Goal: Task Accomplishment & Management: Manage account settings

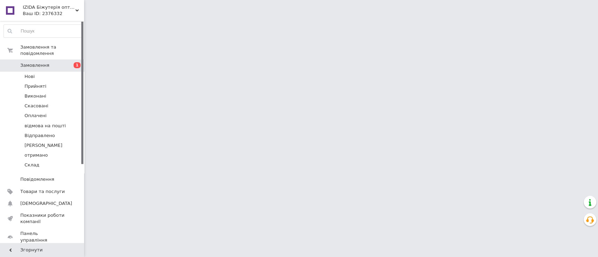
click at [120, 18] on html "IZIDA Біжутерія оптом, натуральне каміння та перли, фурнітура для біжутерії опт…" at bounding box center [299, 9] width 598 height 18
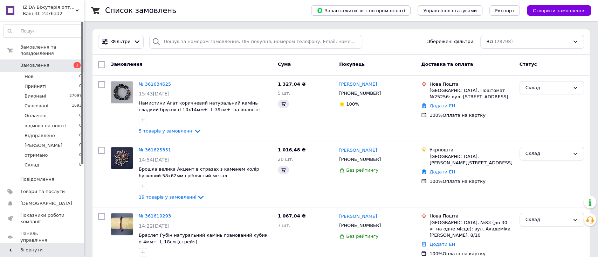
click at [241, 72] on div "Замовлення Cума Покупець Доставка та оплата Статус" at bounding box center [340, 65] width 497 height 21
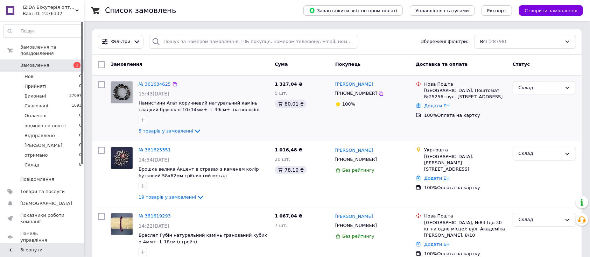
click at [348, 96] on span "[PHONE_NUMBER]" at bounding box center [356, 93] width 42 height 5
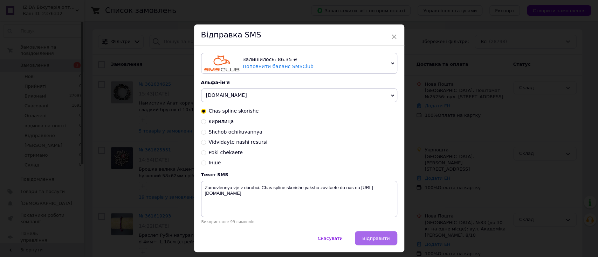
click at [377, 241] on span "Відправити" at bounding box center [375, 238] width 27 height 5
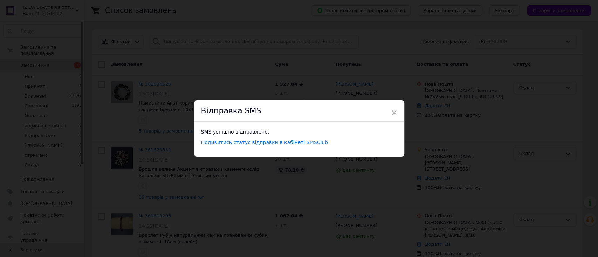
click at [457, 194] on div "× Відправка SMS SMS успішно відправлено. Подивитись статус відправки в кабінеті…" at bounding box center [299, 128] width 598 height 257
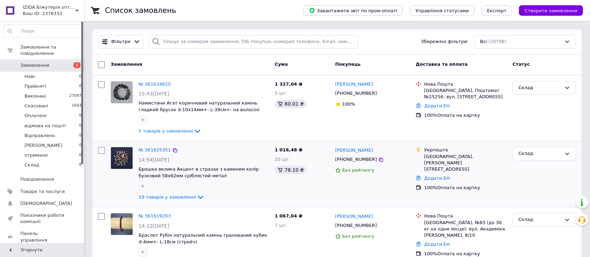
click at [350, 158] on span "[PHONE_NUMBER]" at bounding box center [356, 159] width 42 height 5
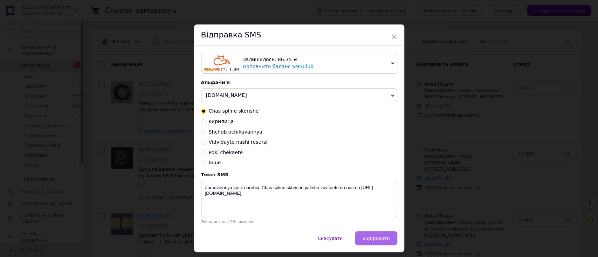
click at [381, 241] on span "Відправити" at bounding box center [375, 238] width 27 height 5
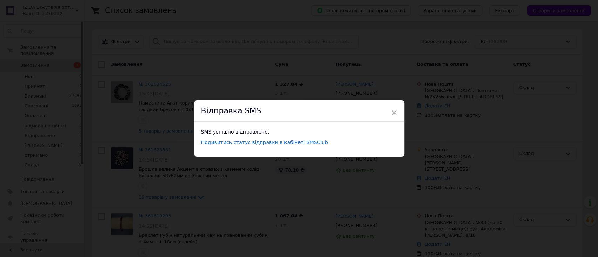
click at [456, 219] on div "× Відправка SMS SMS успішно відправлено. Подивитись статус відправки в кабінеті…" at bounding box center [299, 128] width 598 height 257
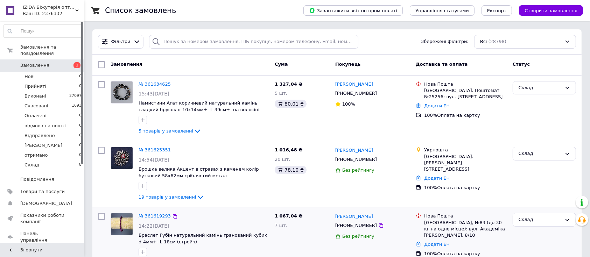
click at [348, 227] on span "[PHONE_NUMBER]" at bounding box center [356, 225] width 42 height 5
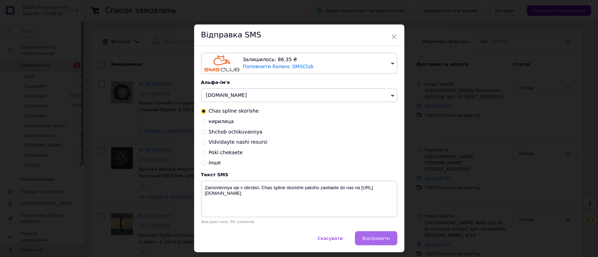
click at [370, 234] on button "Відправити" at bounding box center [376, 238] width 42 height 14
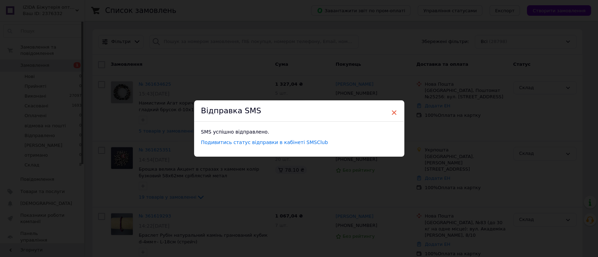
click at [392, 114] on span "×" at bounding box center [394, 113] width 6 height 12
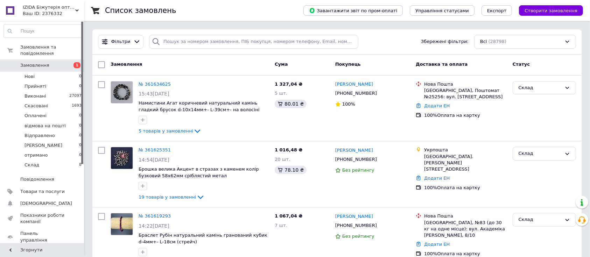
click at [67, 62] on span "1" at bounding box center [74, 65] width 19 height 6
drag, startPoint x: 89, startPoint y: 124, endPoint x: 76, endPoint y: 3, distance: 121.1
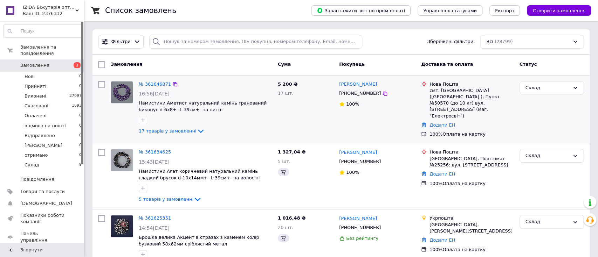
click at [197, 67] on div "Замовлення" at bounding box center [191, 64] width 167 height 13
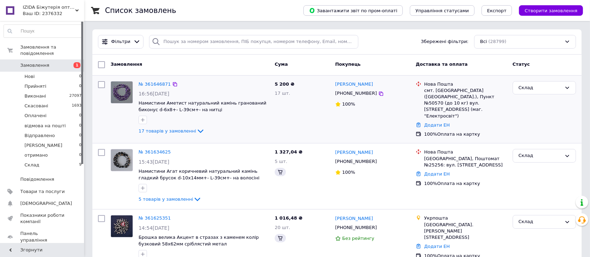
click at [341, 95] on span "[PHONE_NUMBER]" at bounding box center [356, 93] width 42 height 5
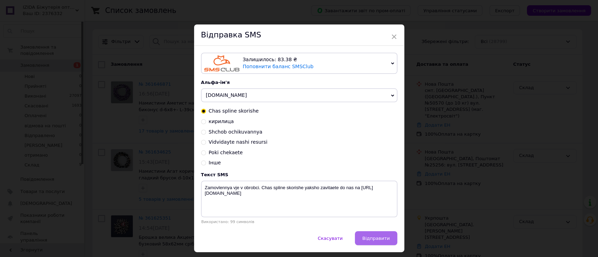
click at [374, 240] on span "Відправити" at bounding box center [375, 238] width 27 height 5
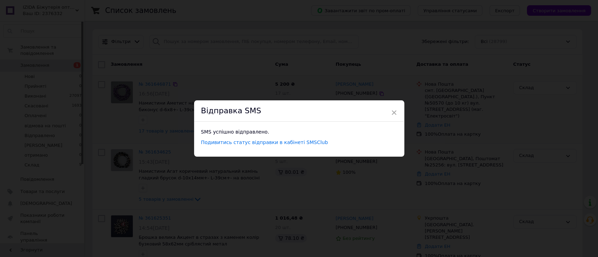
drag, startPoint x: 391, startPoint y: 112, endPoint x: 232, endPoint y: 88, distance: 161.5
click at [392, 112] on span "×" at bounding box center [394, 113] width 6 height 12
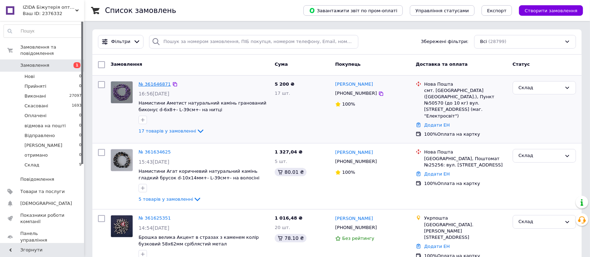
click at [160, 83] on link "№ 361646871" at bounding box center [155, 84] width 32 height 5
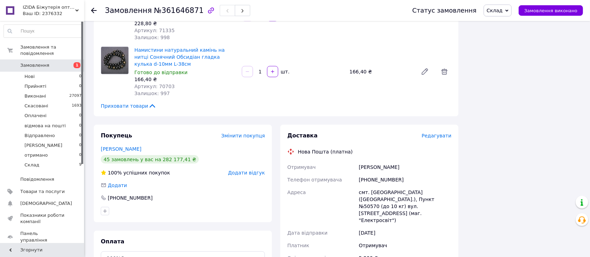
scroll to position [1020, 0]
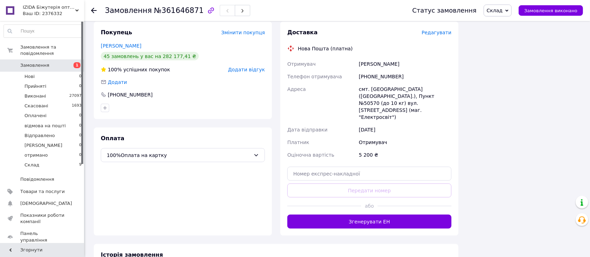
drag, startPoint x: 250, startPoint y: 154, endPoint x: 174, endPoint y: 109, distance: 89.2
click at [250, 154] on div "Оплата 100%Оплата на картку" at bounding box center [183, 182] width 178 height 108
click at [78, 63] on link "Замовлення 1" at bounding box center [43, 66] width 86 height 12
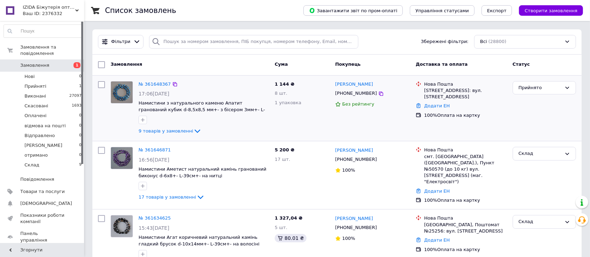
drag, startPoint x: 207, startPoint y: 63, endPoint x: 170, endPoint y: 77, distance: 39.2
click at [206, 63] on div "Замовлення" at bounding box center [190, 64] width 164 height 13
click at [143, 85] on link "№ 361648367" at bounding box center [155, 84] width 32 height 5
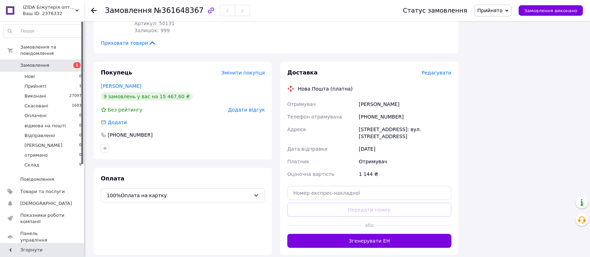
scroll to position [583, 0]
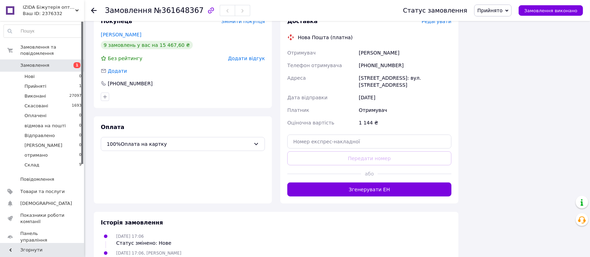
click at [61, 62] on span "Замовлення" at bounding box center [42, 65] width 44 height 6
